Goal: Task Accomplishment & Management: Manage account settings

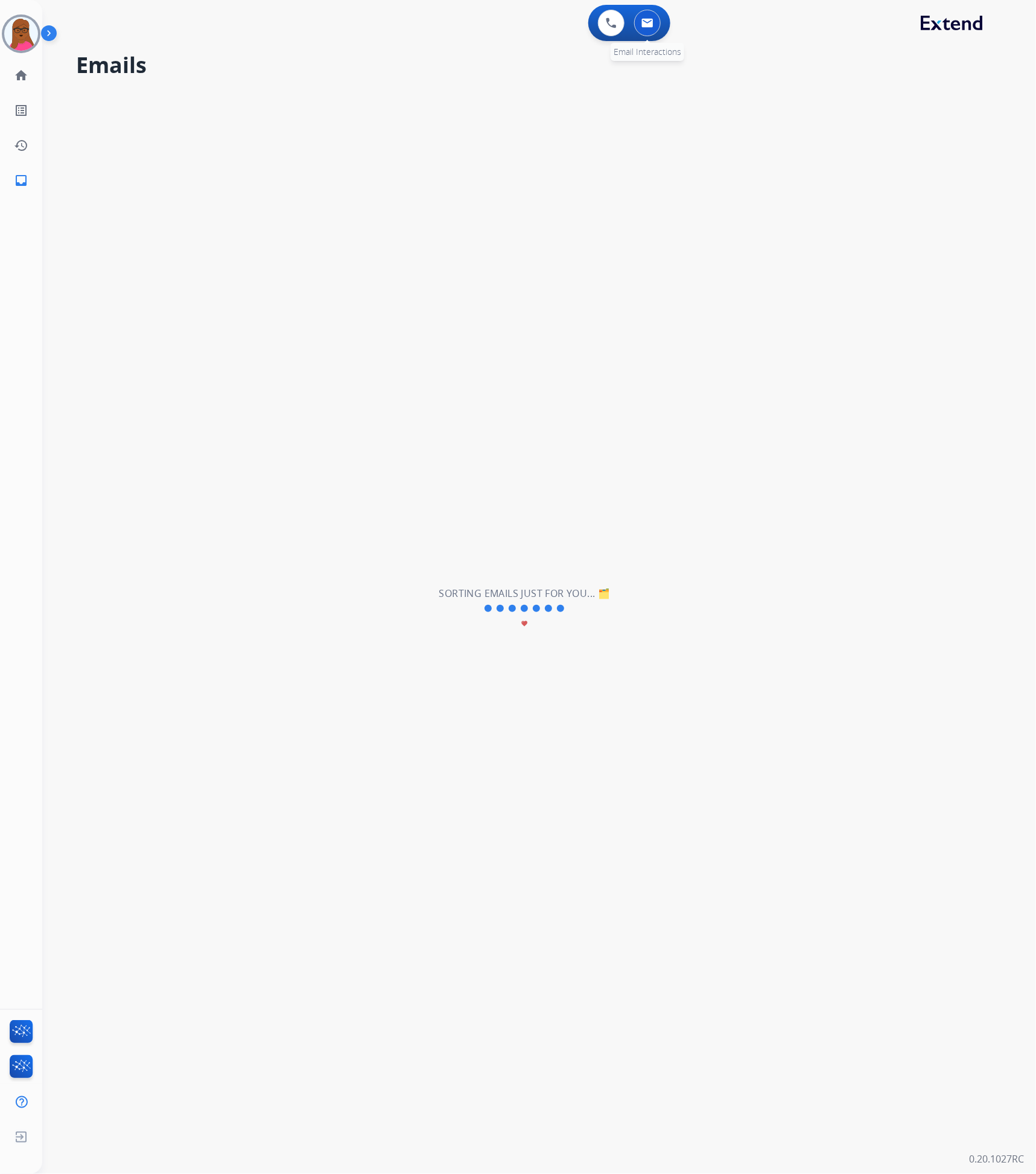
click at [641, 29] on button at bounding box center [647, 22] width 27 height 27
select select "**********"
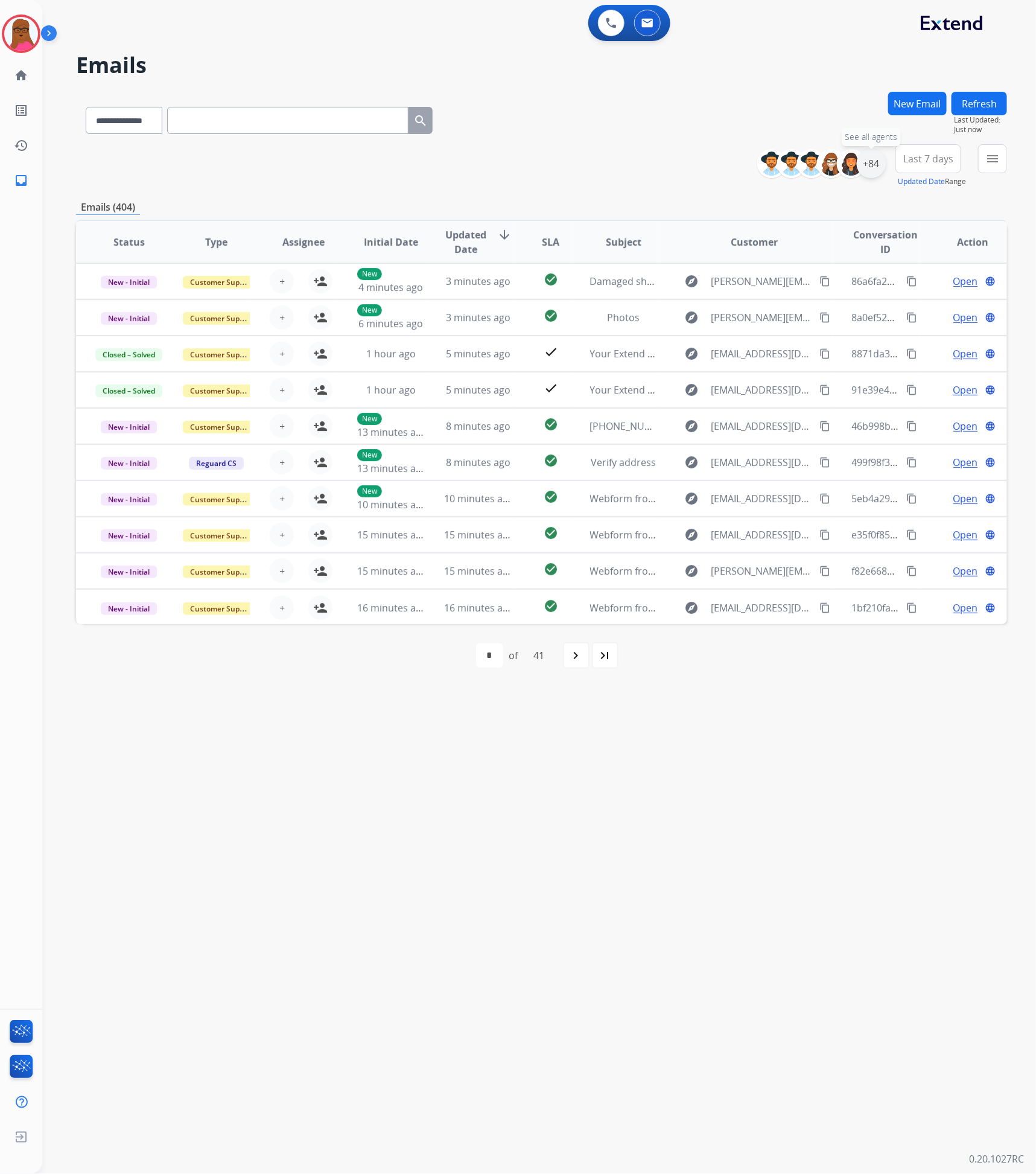
click at [875, 155] on div "+84" at bounding box center [871, 163] width 29 height 29
click at [799, 394] on div "Apply Clear" at bounding box center [795, 407] width 179 height 32
click at [806, 406] on button "Apply" at bounding box center [811, 407] width 41 height 21
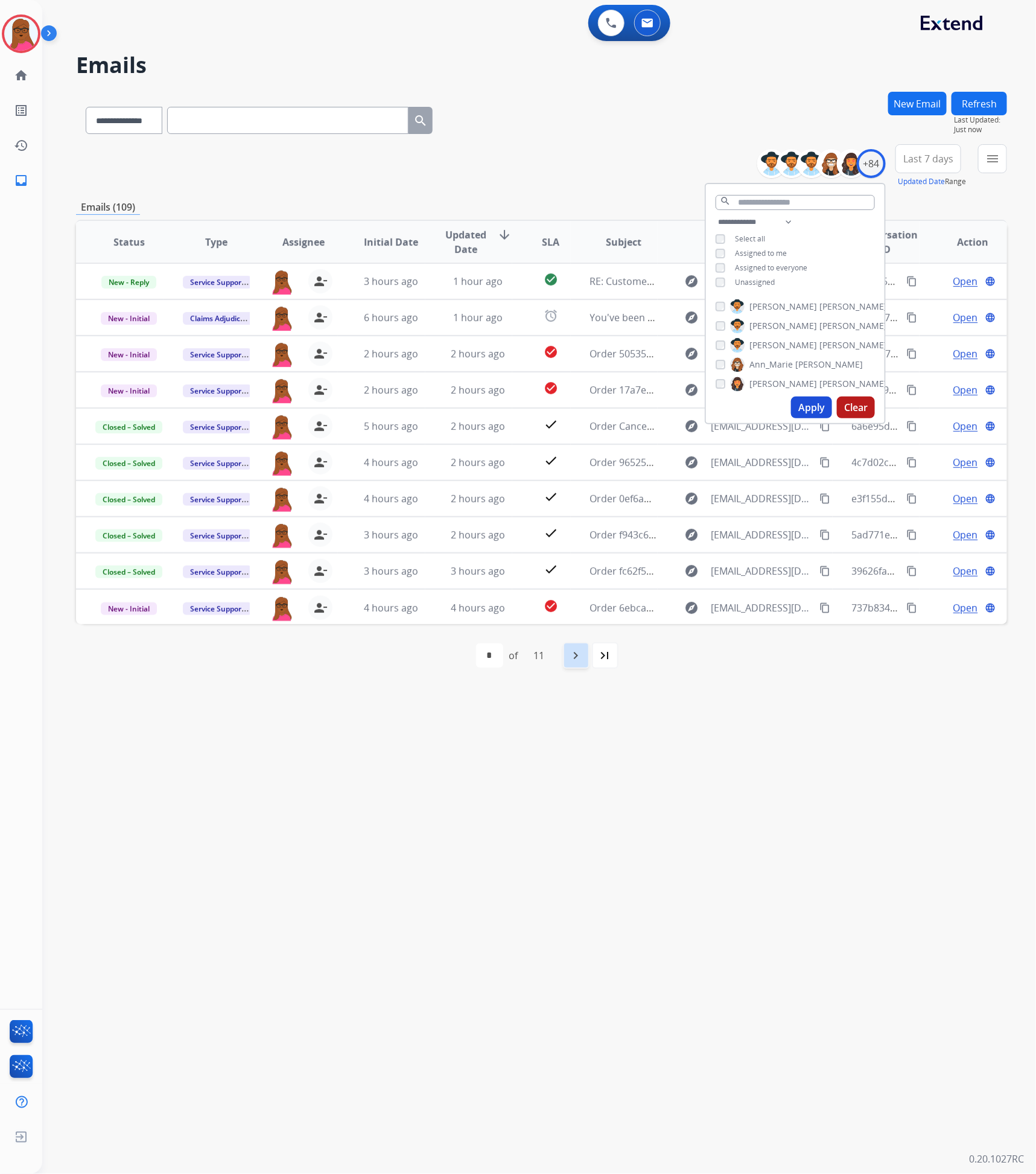
click at [582, 651] on mat-icon "navigate_next" at bounding box center [576, 655] width 15 height 15
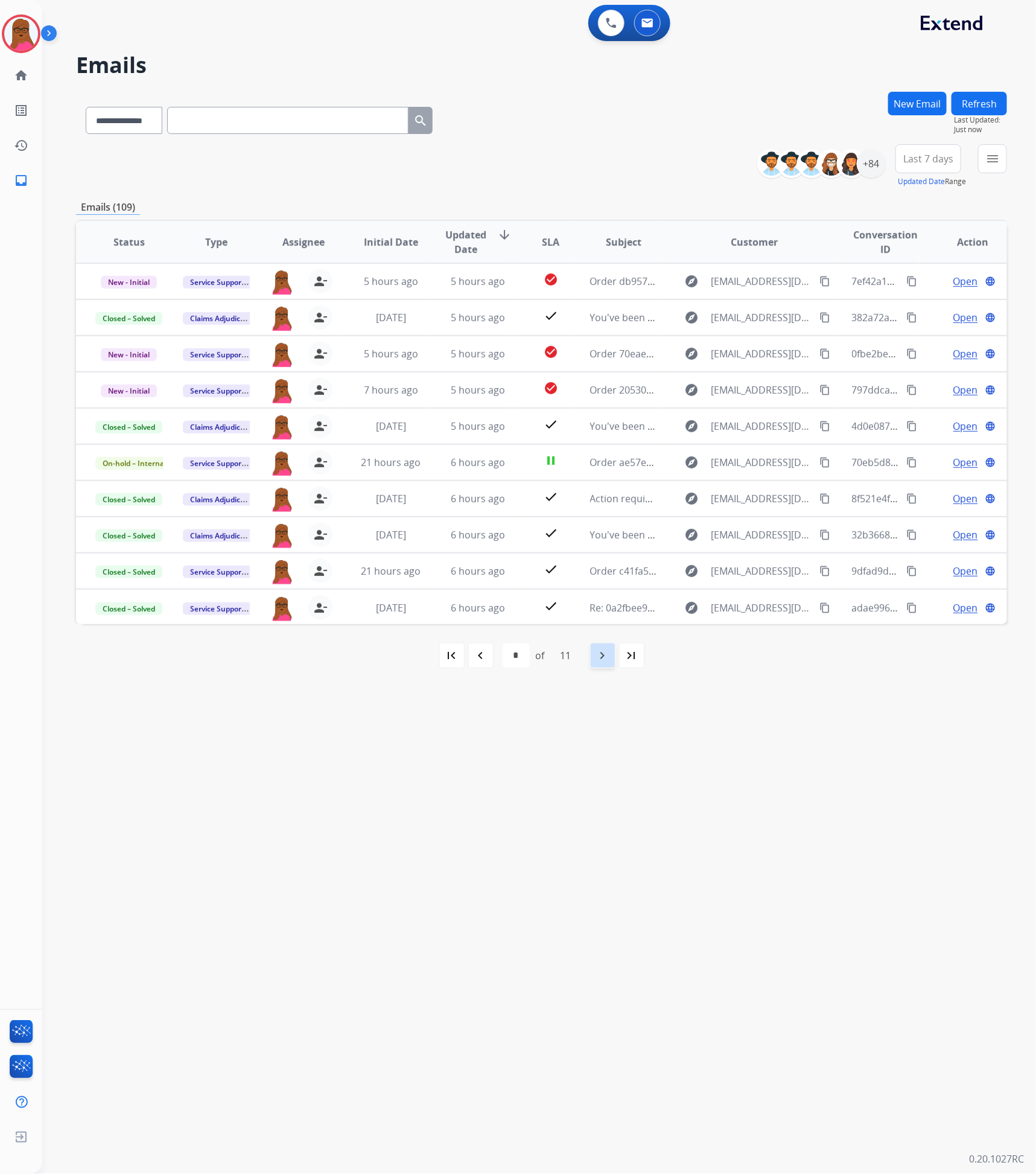
click at [597, 659] on mat-icon "navigate_next" at bounding box center [602, 655] width 15 height 15
click at [600, 659] on mat-icon "navigate_next" at bounding box center [602, 655] width 15 height 15
click at [605, 663] on div "navigate_next" at bounding box center [602, 655] width 27 height 27
select select "*"
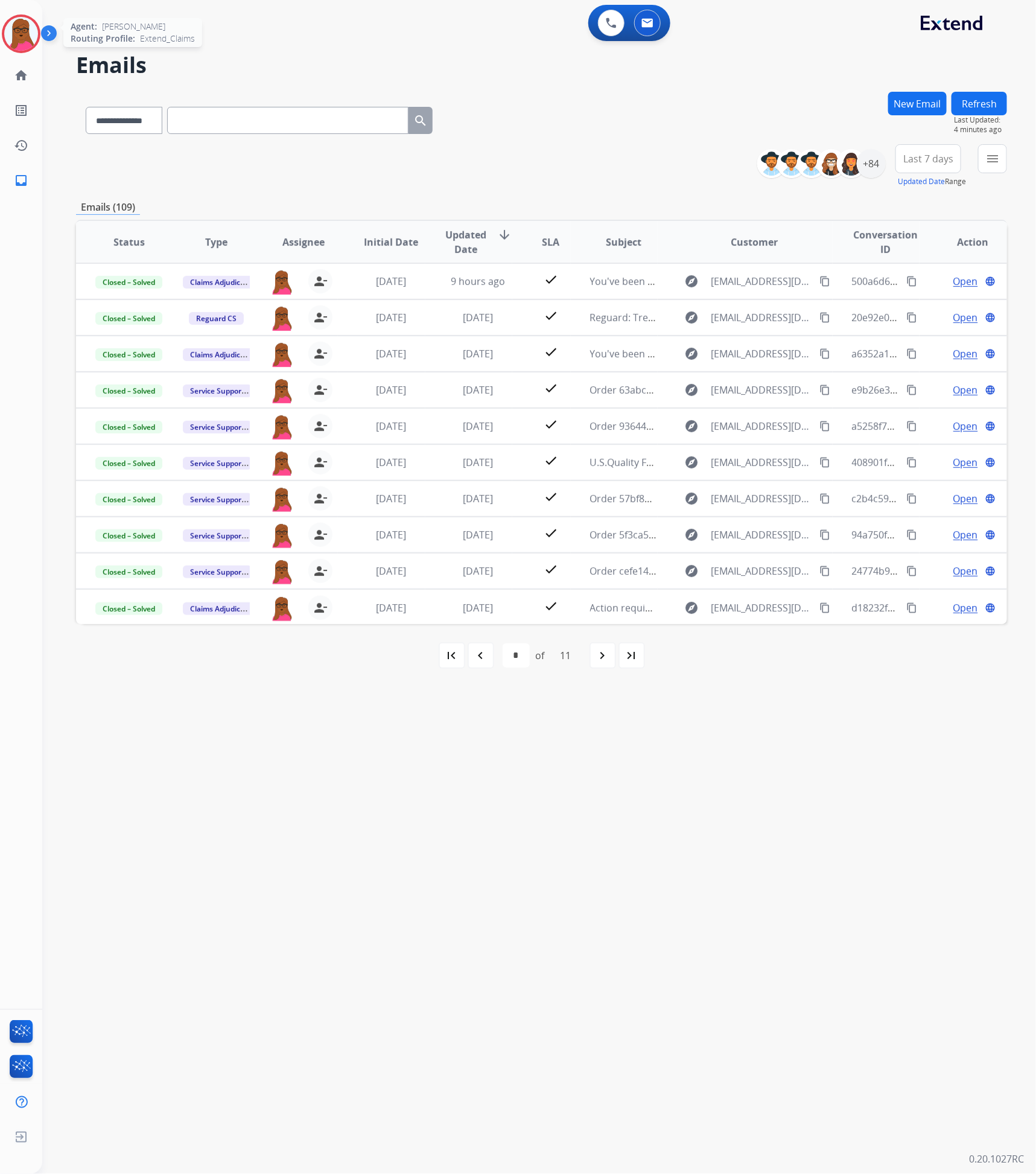
drag, startPoint x: 17, startPoint y: 40, endPoint x: 26, endPoint y: 47, distance: 11.4
click at [17, 40] on img at bounding box center [21, 34] width 34 height 34
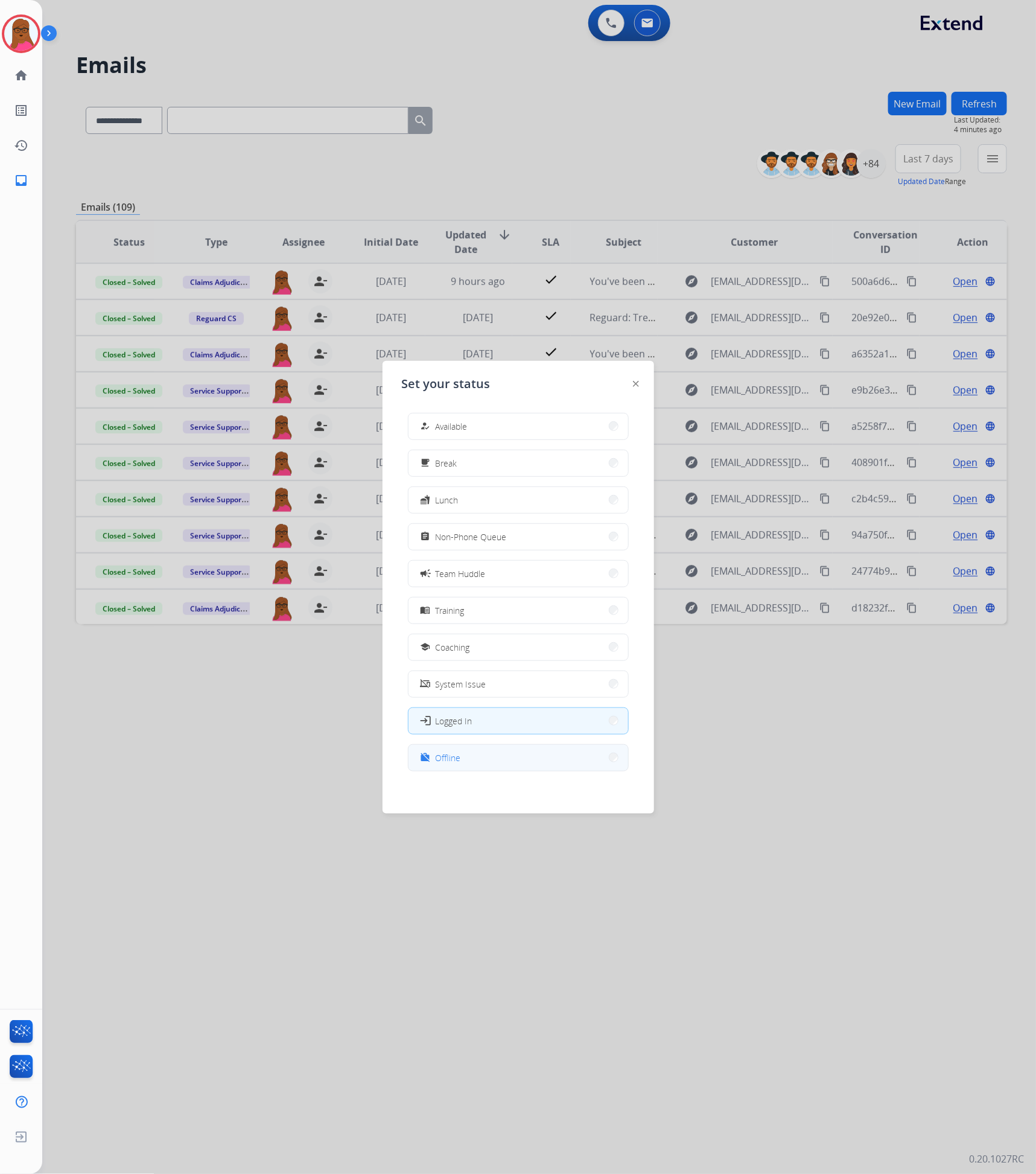
click at [460, 759] on span "Offline" at bounding box center [448, 757] width 25 height 13
